Goal: Find specific page/section

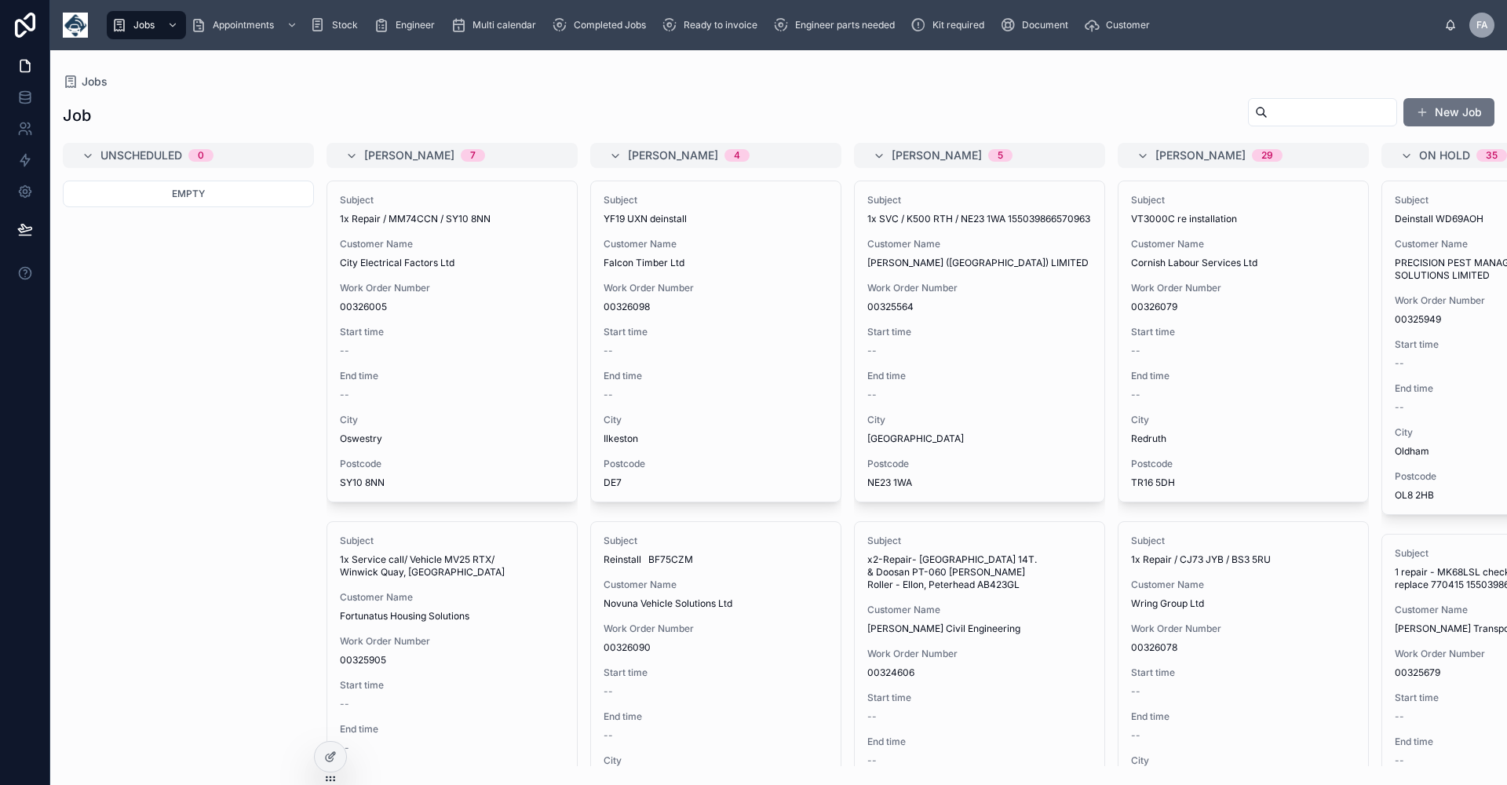
click at [940, 24] on span "Kit required" at bounding box center [958, 25] width 52 height 13
